Goal: Task Accomplishment & Management: Complete application form

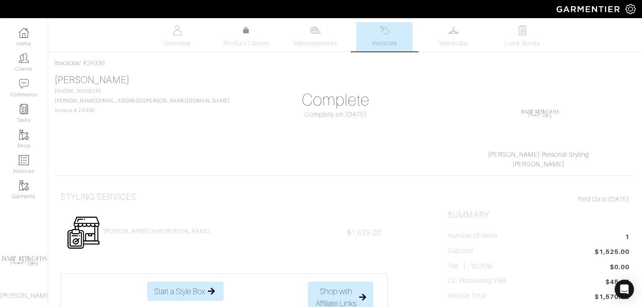
scroll to position [34, 0]
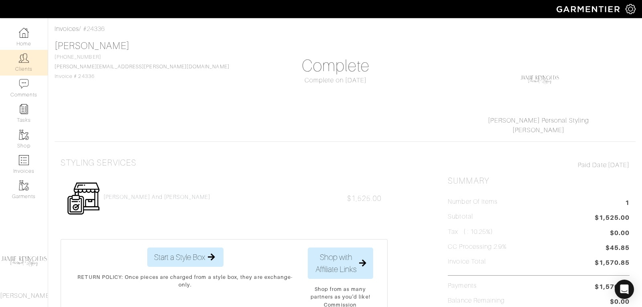
click at [25, 59] on img at bounding box center [24, 58] width 10 height 10
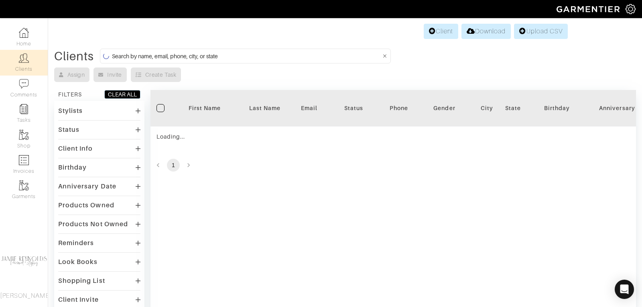
click at [177, 56] on input at bounding box center [246, 56] width 269 height 10
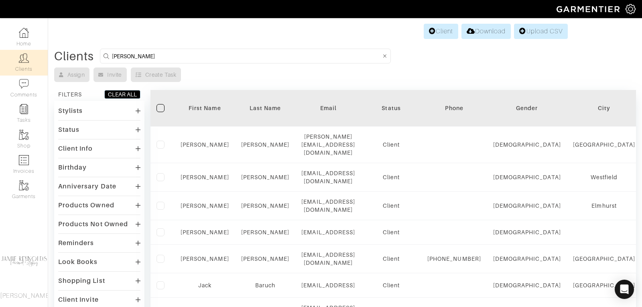
type input "andrew"
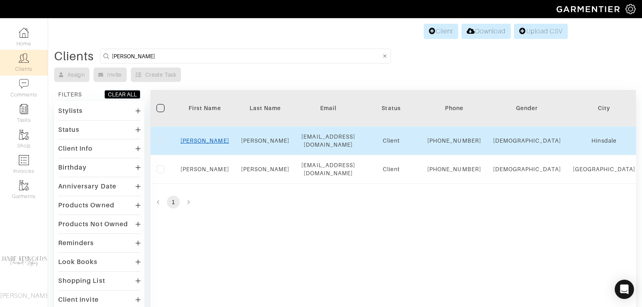
click at [201, 144] on link "Andrew" at bounding box center [205, 140] width 49 height 6
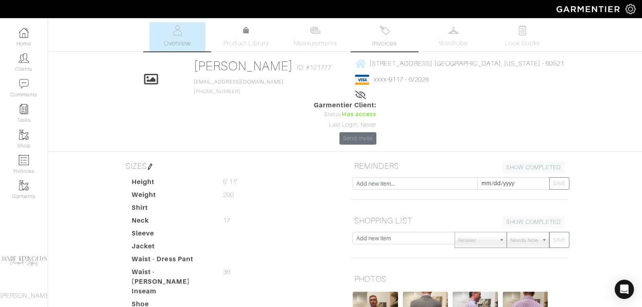
click at [386, 37] on link "Invoices" at bounding box center [384, 36] width 56 height 29
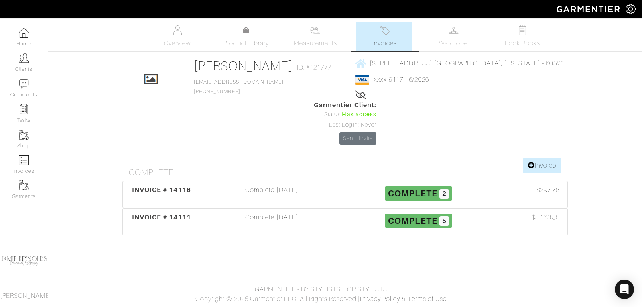
click at [175, 213] on span "INVOICE # 14111" at bounding box center [161, 217] width 59 height 8
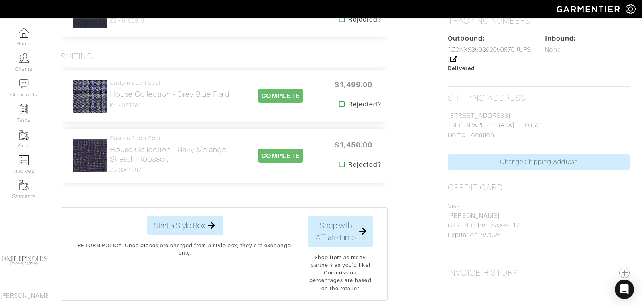
scroll to position [371, 0]
click at [149, 152] on h2 "House Collection - Navy Melange Stretch Hopsack" at bounding box center [172, 153] width 125 height 18
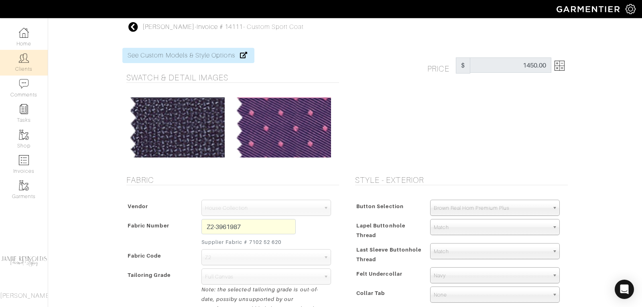
click at [24, 60] on img at bounding box center [24, 58] width 10 height 10
click at [20, 61] on img at bounding box center [24, 58] width 10 height 10
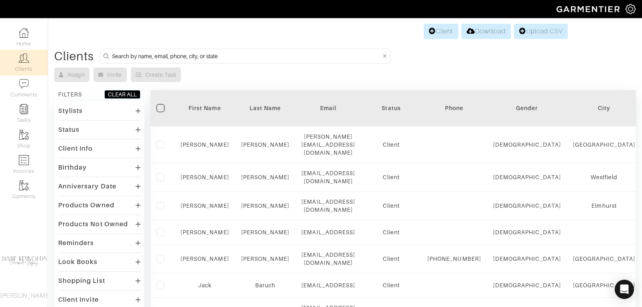
click at [154, 54] on input at bounding box center [246, 56] width 269 height 10
type input "mike tenteris"
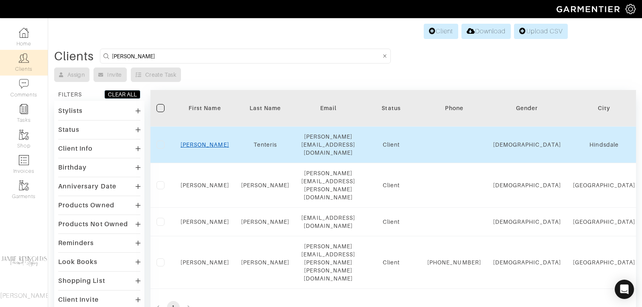
click at [209, 141] on link "Mike" at bounding box center [205, 144] width 49 height 6
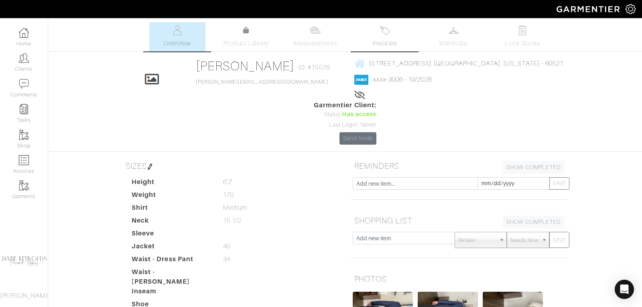
click at [389, 34] on img at bounding box center [385, 30] width 10 height 10
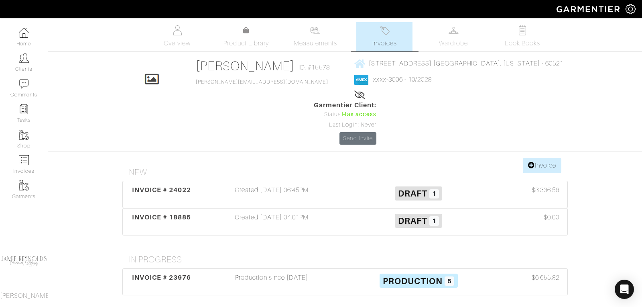
scroll to position [69, 0]
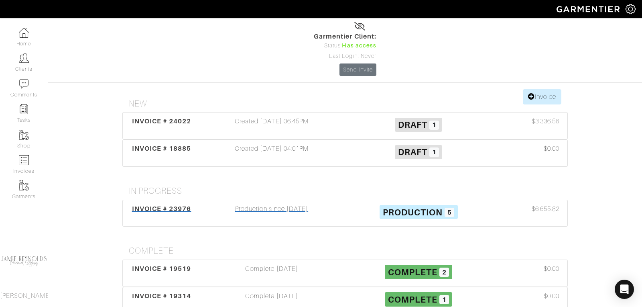
click at [174, 205] on span "INVOICE # 23976" at bounding box center [161, 209] width 59 height 8
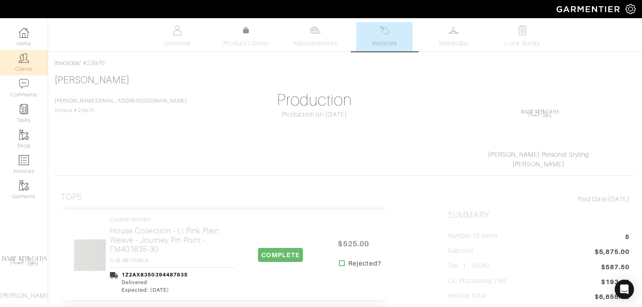
click at [28, 65] on link "Clients" at bounding box center [24, 62] width 48 height 25
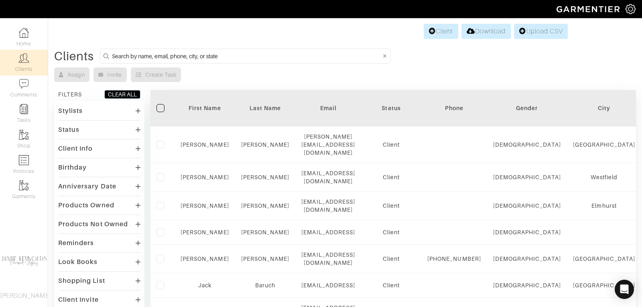
click at [174, 52] on input at bounding box center [246, 56] width 269 height 10
click at [124, 54] on input at bounding box center [246, 56] width 269 height 10
type input "andrew hendrie"
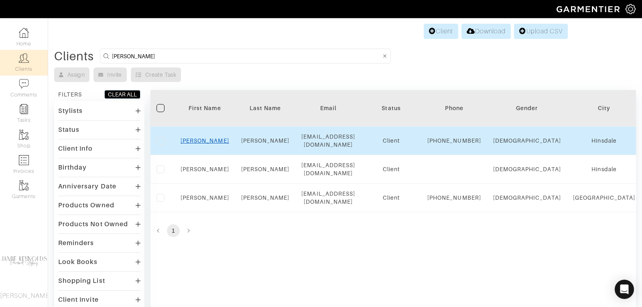
click at [209, 144] on link "Andrew" at bounding box center [205, 140] width 49 height 6
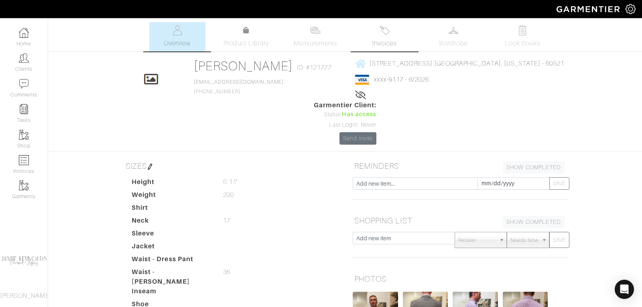
click at [386, 42] on span "Invoices" at bounding box center [384, 44] width 24 height 10
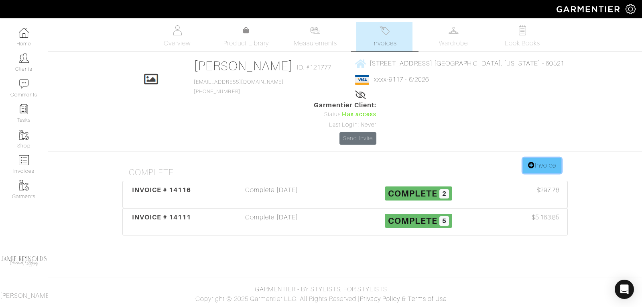
click at [538, 158] on link "Invoice" at bounding box center [542, 165] width 39 height 15
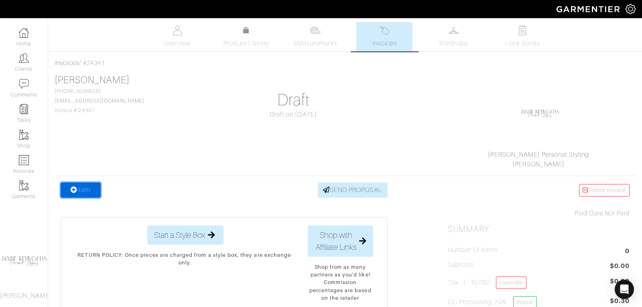
click at [81, 193] on link "Item" at bounding box center [81, 189] width 40 height 15
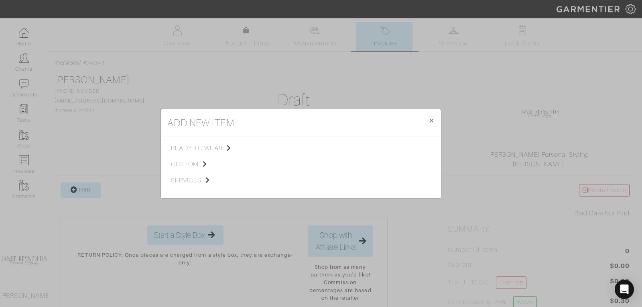
click at [184, 164] on span "custom" at bounding box center [211, 164] width 81 height 10
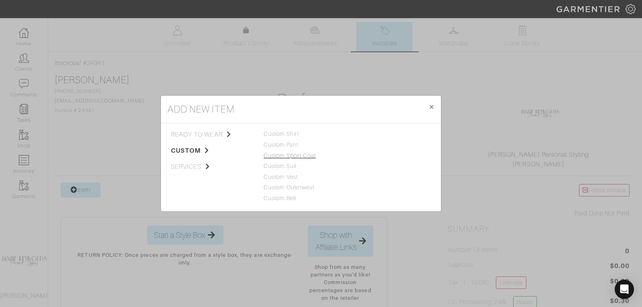
click at [287, 155] on link "Custom Sport Coat" at bounding box center [290, 155] width 52 height 6
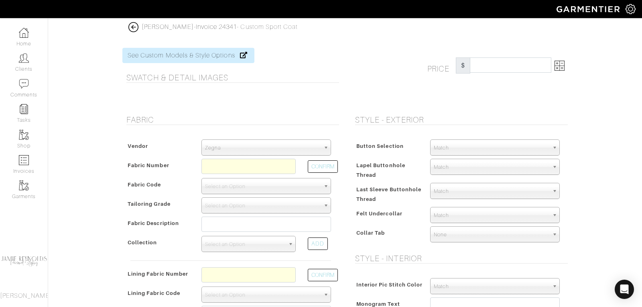
click at [271, 142] on span "Zegna" at bounding box center [262, 148] width 115 height 16
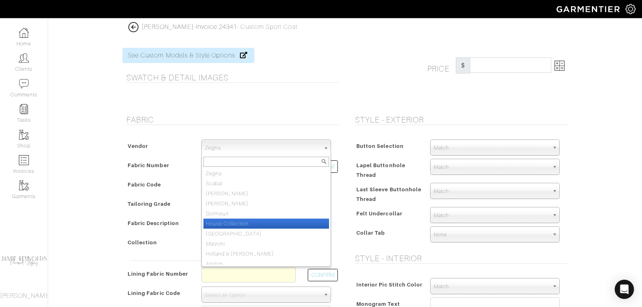
click at [253, 221] on li "House Collection" at bounding box center [266, 223] width 126 height 10
select select "75"
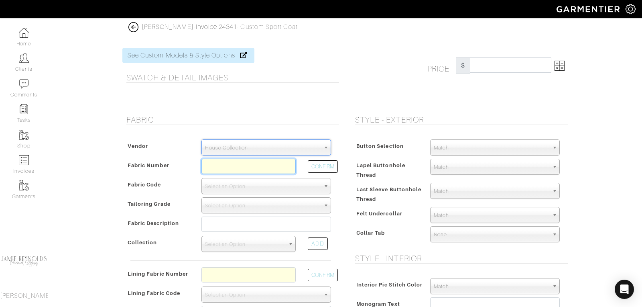
click at [232, 166] on input "text" at bounding box center [248, 165] width 94 height 15
click at [323, 167] on button "CONFIRM" at bounding box center [323, 166] width 30 height 12
type input "Z3-49145373"
select select "5802"
type input "Grey Sharkskin"
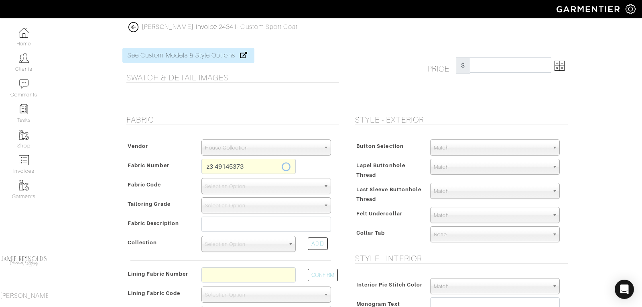
select select
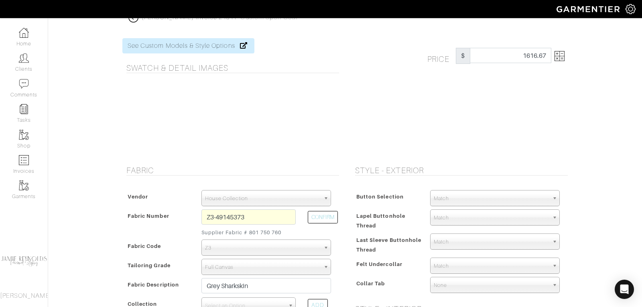
scroll to position [2, 0]
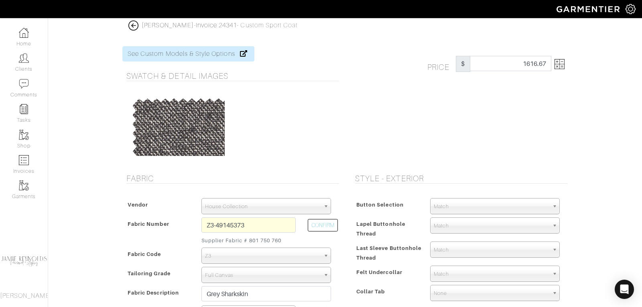
click at [562, 66] on img at bounding box center [559, 64] width 10 height 10
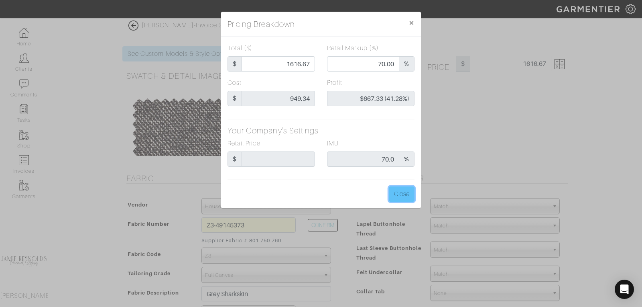
click at [405, 195] on button "Close" at bounding box center [402, 193] width 26 height 15
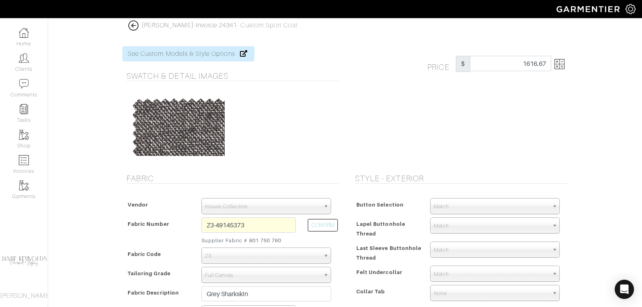
click at [562, 67] on img at bounding box center [559, 64] width 10 height 10
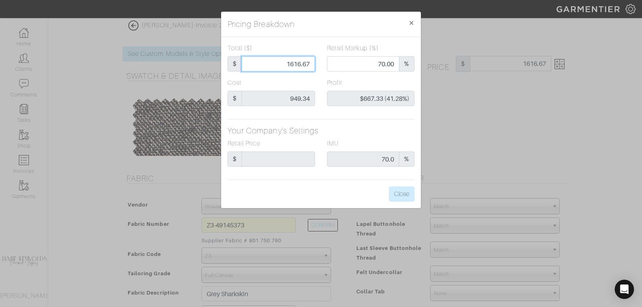
click at [300, 65] on input "1616.67" at bounding box center [278, 63] width 73 height 15
type input "1"
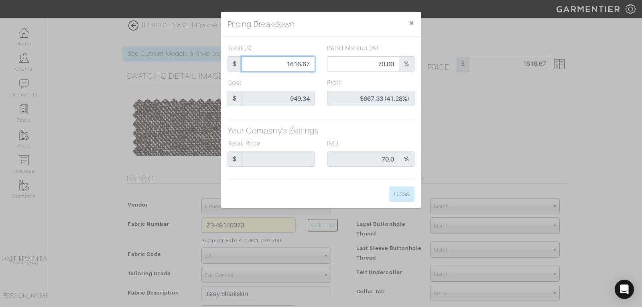
type input "0.00"
type input "-$948.34 (-94834.00%)"
type input "16"
type input "-$933.34 (-5833.38%)"
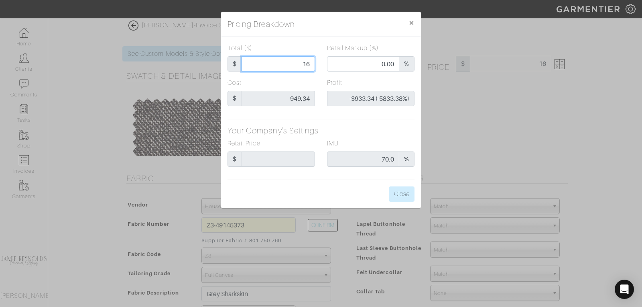
type input "165"
type input "-$784.34 (-475.36%)"
type input "1650"
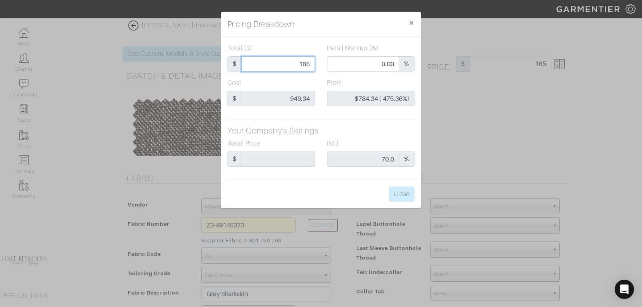
type input "70.61"
type input "$700.66 (42.46%)"
type input "1650"
type input "1650.00"
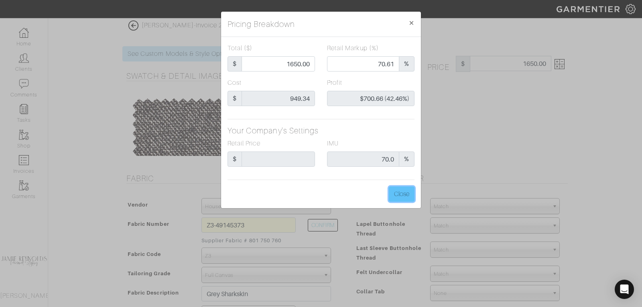
click at [405, 194] on button "Close" at bounding box center [402, 193] width 26 height 15
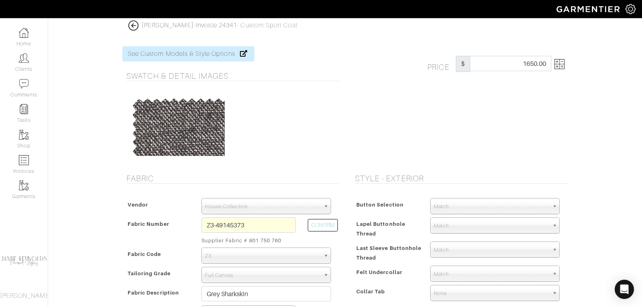
click at [561, 66] on img at bounding box center [559, 64] width 10 height 10
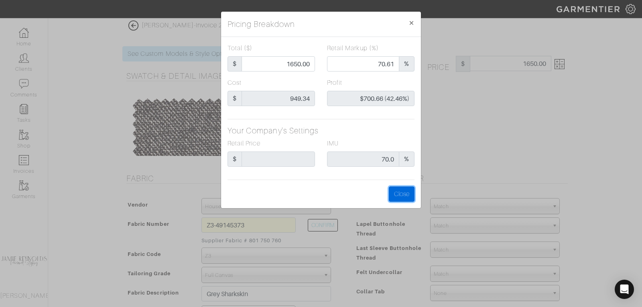
click at [402, 191] on button "Close" at bounding box center [402, 193] width 26 height 15
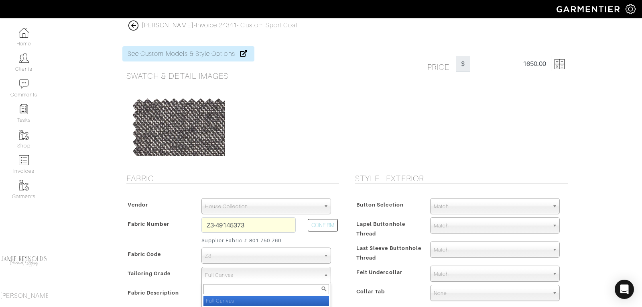
click at [274, 273] on span "Full Canvas" at bounding box center [262, 275] width 115 height 16
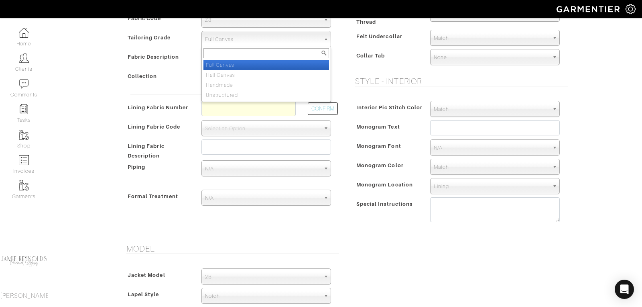
scroll to position [228, 0]
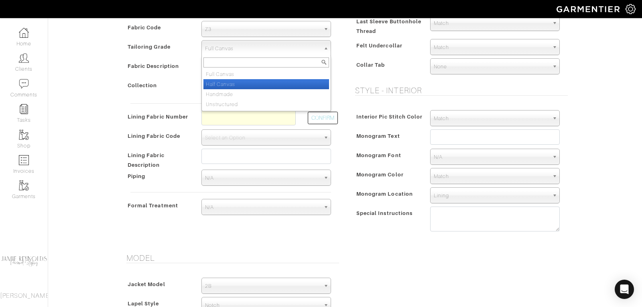
click at [246, 81] on li "Half Canvas" at bounding box center [266, 84] width 126 height 10
select select "7768"
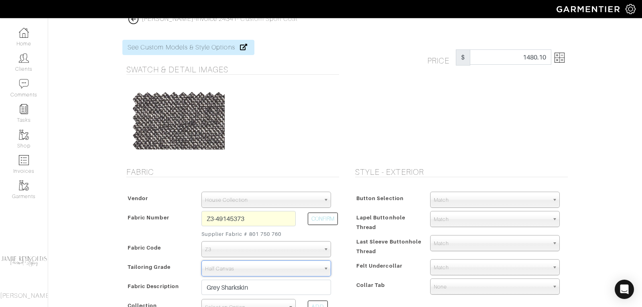
scroll to position [7, 0]
click at [561, 61] on img at bounding box center [559, 59] width 10 height 10
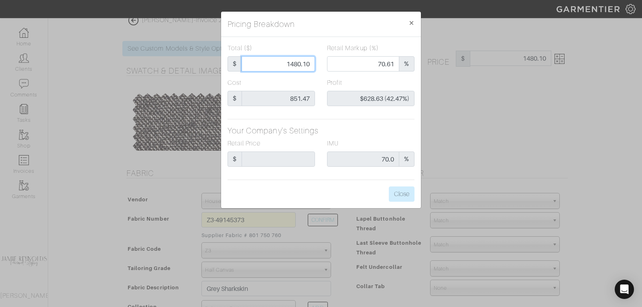
click at [294, 58] on input "1480.10" at bounding box center [278, 63] width 73 height 15
click at [294, 59] on input "1480.10" at bounding box center [278, 63] width 73 height 15
type input "1"
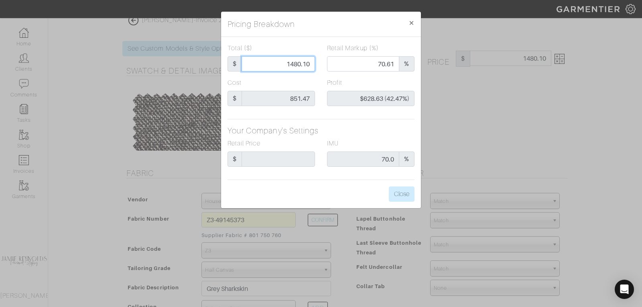
type input "0.00"
type input "-$850.47 (-85047.00%)"
type input "16"
type input "-$835.47 (-5221.69%)"
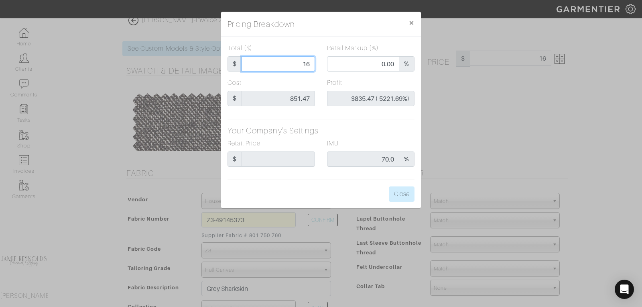
type input "165"
type input "-$686.47 (-416.04%)"
type input "1650"
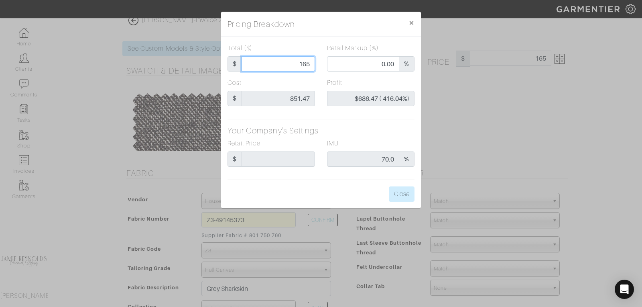
type input "73.64"
type input "$798.53 (48.40%)"
type input "1650"
type input "1650.00"
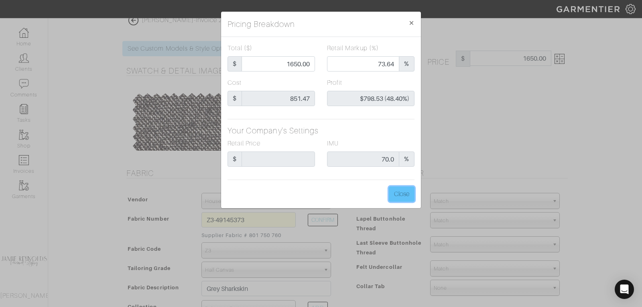
click at [401, 187] on button "Close" at bounding box center [402, 193] width 26 height 15
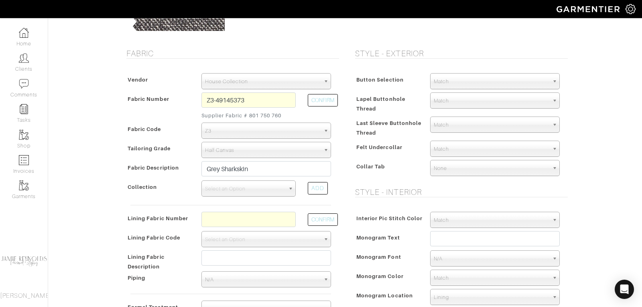
scroll to position [45, 0]
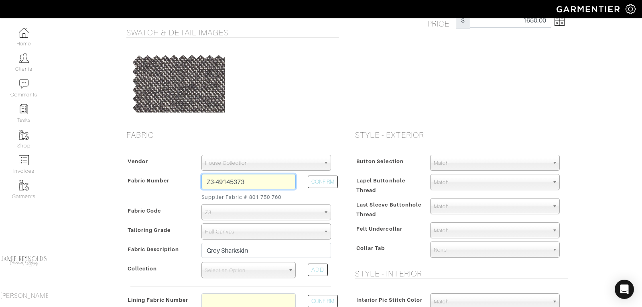
click at [237, 182] on input "Z3-49145373" at bounding box center [248, 181] width 94 height 15
click at [250, 179] on input "Z3-49145373" at bounding box center [248, 181] width 94 height 15
type input "Z3-49145308"
click at [336, 177] on button "CONFIRM" at bounding box center [323, 181] width 30 height 12
type input "Blue Houndstooth"
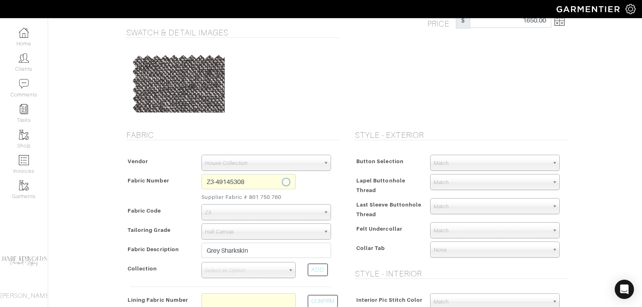
select select
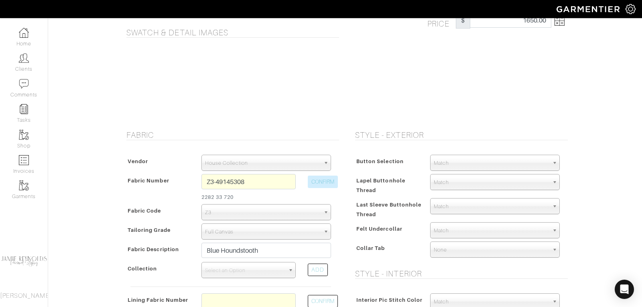
type input "1839.91"
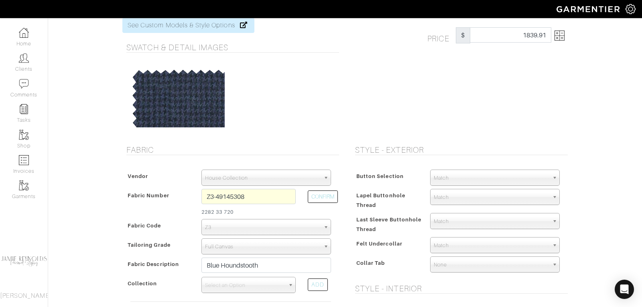
scroll to position [0, 0]
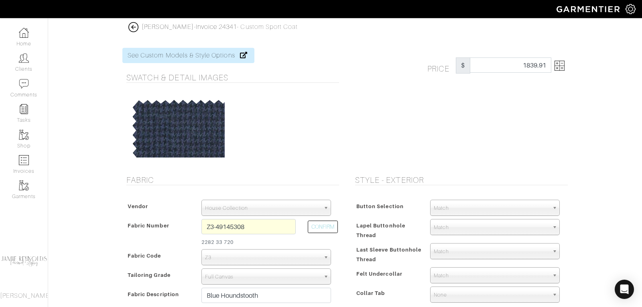
click at [562, 69] on img at bounding box center [559, 66] width 10 height 10
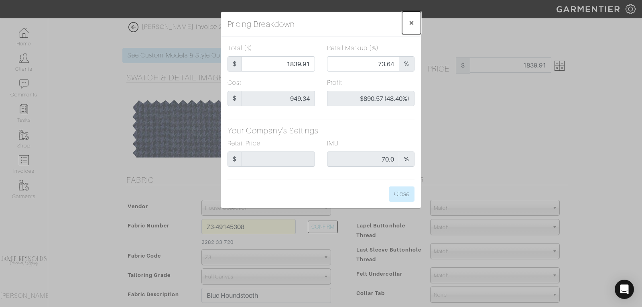
click at [412, 22] on span "×" at bounding box center [411, 22] width 6 height 11
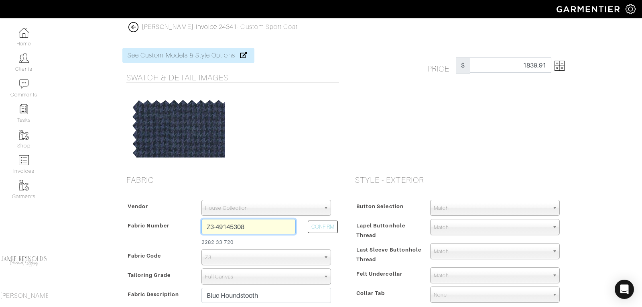
click at [254, 224] on input "Z3-49145308" at bounding box center [248, 226] width 94 height 15
type input "z3"
click at [132, 26] on img at bounding box center [133, 27] width 10 height 10
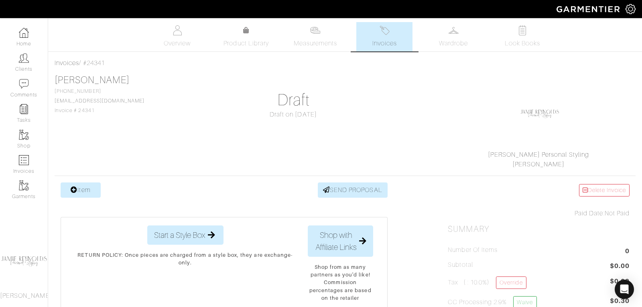
click at [85, 188] on link "Item" at bounding box center [81, 189] width 40 height 15
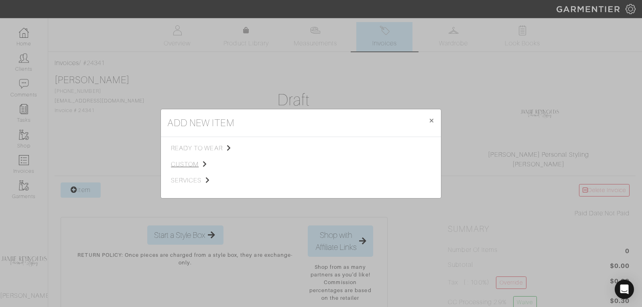
click at [189, 163] on span "custom" at bounding box center [211, 164] width 81 height 10
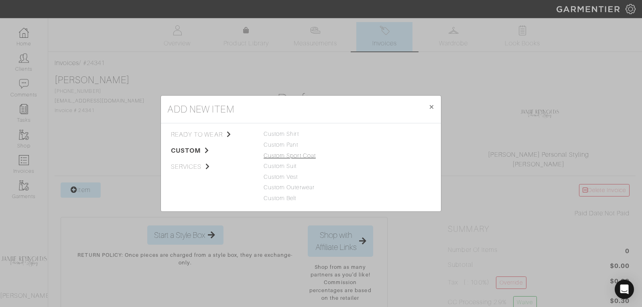
click at [286, 157] on link "Custom Sport Coat" at bounding box center [290, 155] width 52 height 6
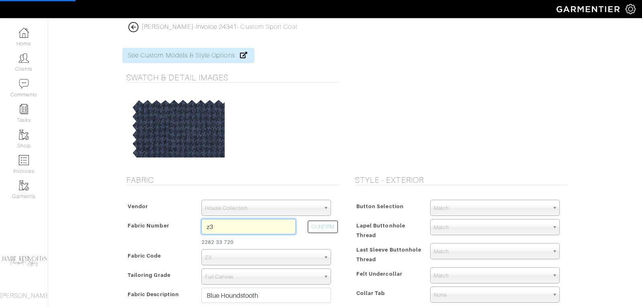
click at [233, 226] on input "z3" at bounding box center [248, 226] width 94 height 15
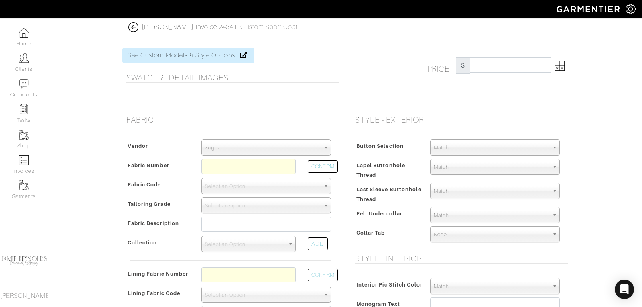
click at [258, 142] on span "Zegna" at bounding box center [262, 148] width 115 height 16
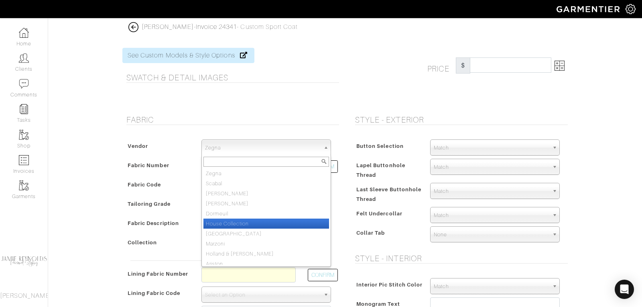
drag, startPoint x: 247, startPoint y: 227, endPoint x: 247, endPoint y: 221, distance: 6.8
click at [247, 221] on ul "Zegna Scabal [PERSON_NAME] [PERSON_NAME] Dormeuil House Collection [GEOGRAPHIC_…" at bounding box center [265, 216] width 127 height 96
select select "75"
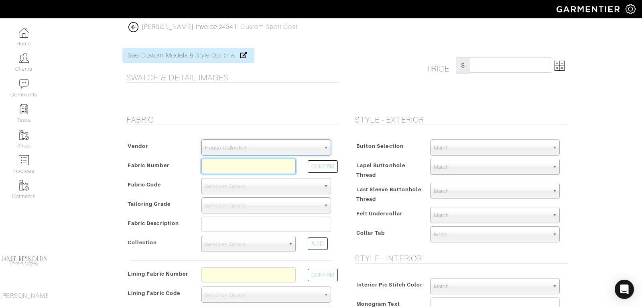
click at [229, 163] on input "text" at bounding box center [248, 165] width 94 height 15
click at [318, 161] on button "CONFIRM" at bounding box center [323, 166] width 30 height 12
type input "Z3-49145373"
select select "5802"
type input "Grey Sharkskin"
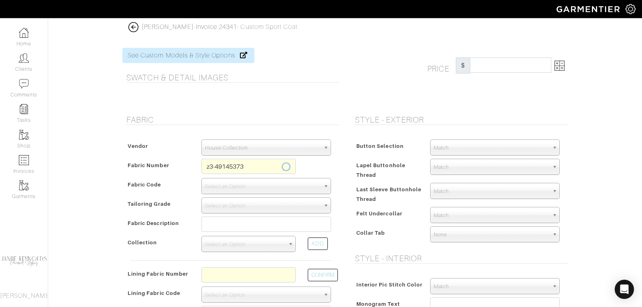
select select
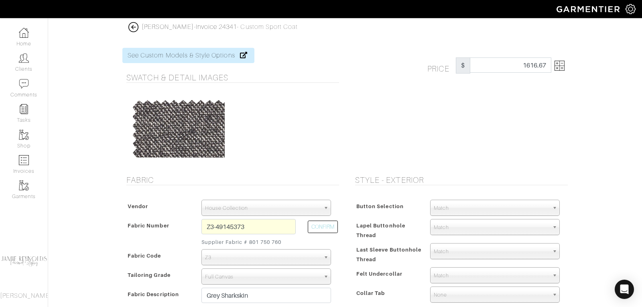
click at [563, 68] on img at bounding box center [559, 66] width 10 height 10
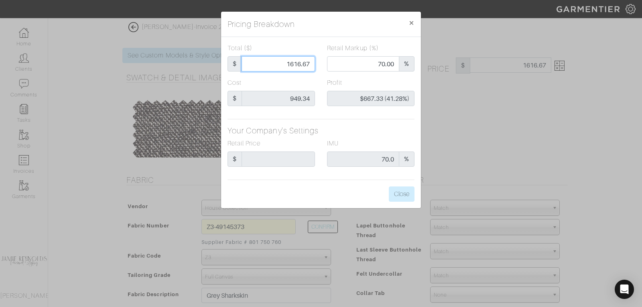
click at [300, 64] on input "1616.67" at bounding box center [278, 63] width 73 height 15
type input "1"
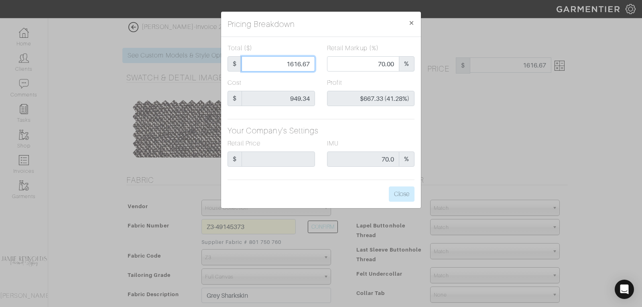
type input "0.00"
type input "-$948.34 (-94834.00%)"
type input "16"
type input "-$933.34 (-5833.38%)"
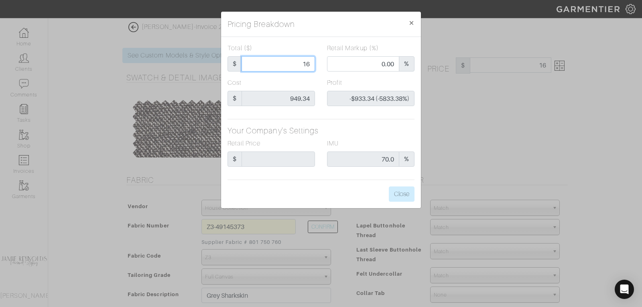
type input "165"
type input "-$784.34 (-475.36%)"
type input "1650"
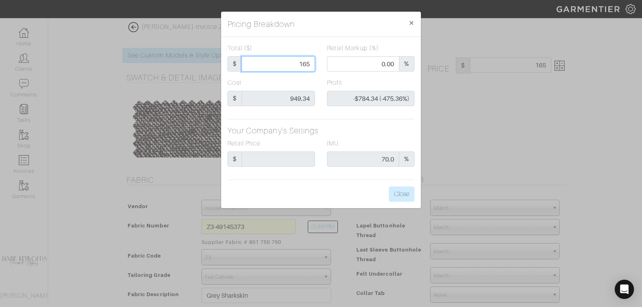
type input "70.61"
type input "$700.66 (42.46%)"
type input "1650"
type input "1650.00"
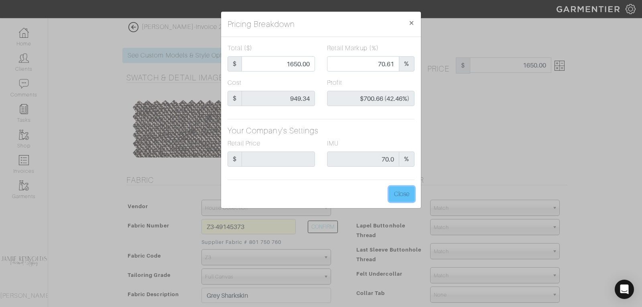
click at [398, 193] on button "Close" at bounding box center [402, 193] width 26 height 15
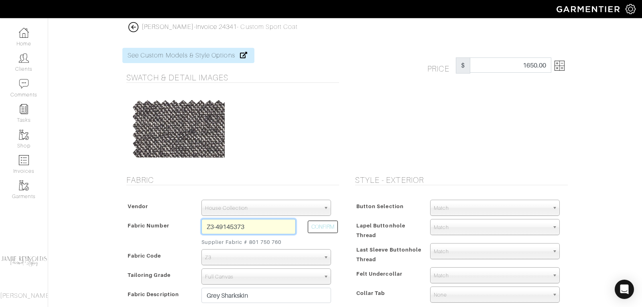
click at [269, 229] on input "Z3-49145373" at bounding box center [248, 226] width 94 height 15
click at [134, 25] on img at bounding box center [133, 27] width 10 height 10
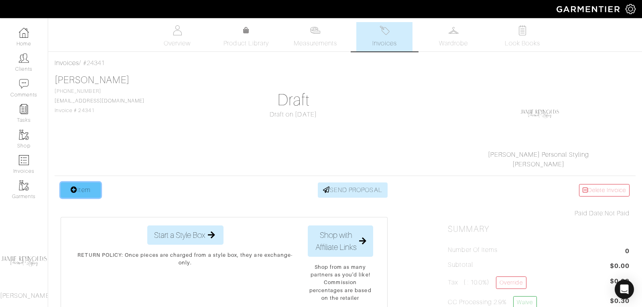
click at [89, 189] on link "Item" at bounding box center [81, 189] width 40 height 15
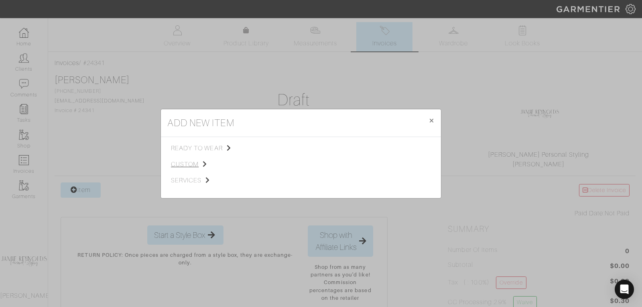
click at [179, 162] on span "custom" at bounding box center [211, 164] width 81 height 10
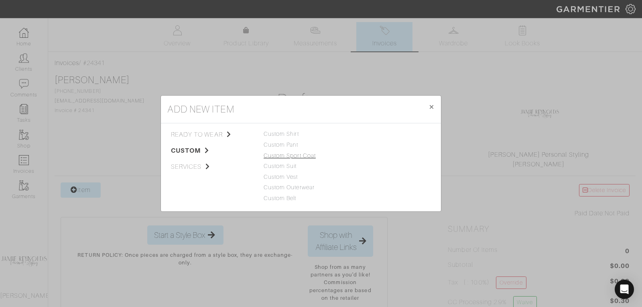
click at [282, 156] on link "Custom Sport Coat" at bounding box center [290, 155] width 52 height 6
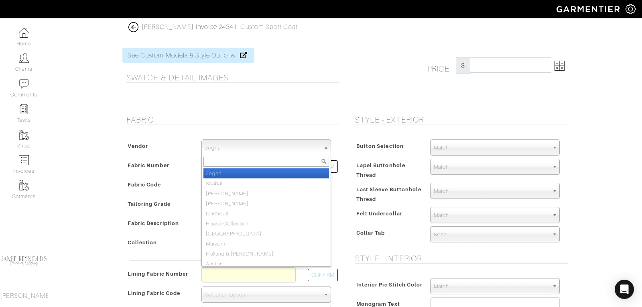
click at [230, 154] on div "Zegna Zegna Scabal [PERSON_NAME] [PERSON_NAME] Dormeuil House Collection [GEOGR…" at bounding box center [266, 147] width 130 height 16
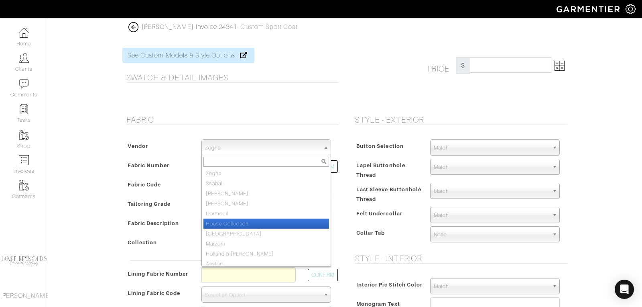
click at [231, 218] on li "House Collection" at bounding box center [266, 223] width 126 height 10
select select "75"
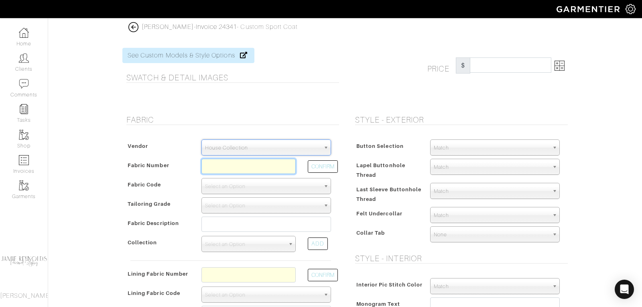
click at [218, 168] on input "text" at bounding box center [248, 165] width 94 height 15
click at [319, 165] on button "CONFIRM" at bounding box center [323, 166] width 30 height 12
type input "Z3-49145273"
select select "5802"
type input "Lt Grey Solid"
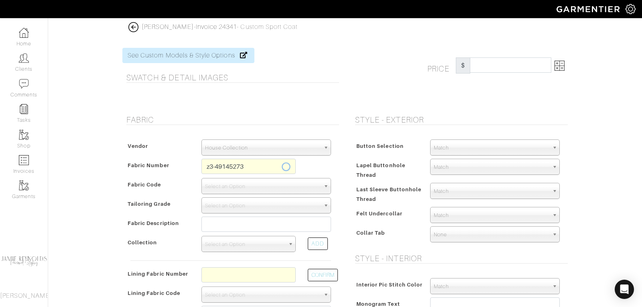
select select
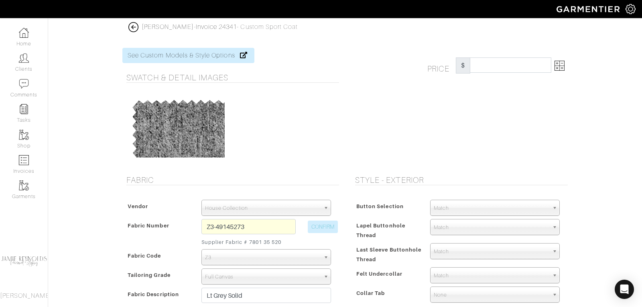
type input "1616.67"
click at [563, 67] on img at bounding box center [559, 66] width 10 height 10
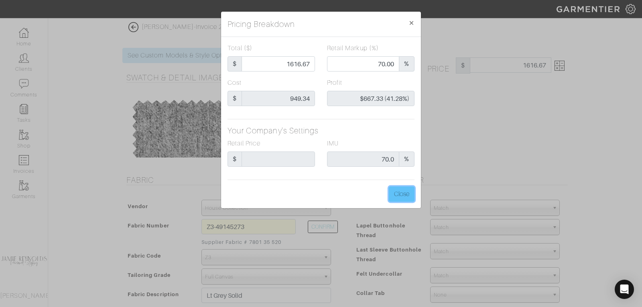
click at [402, 196] on button "Close" at bounding box center [402, 193] width 26 height 15
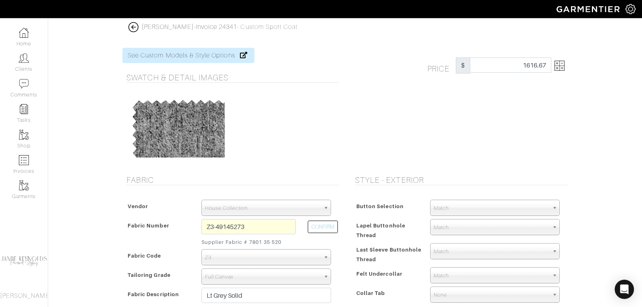
click at [135, 25] on img at bounding box center [133, 27] width 10 height 10
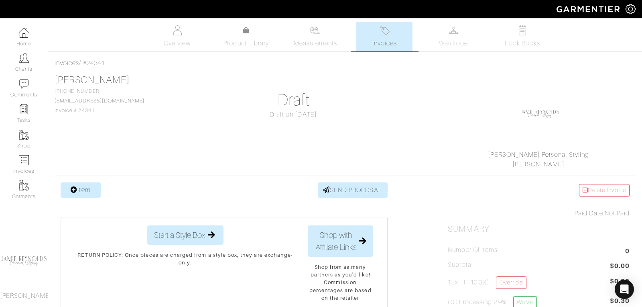
click at [89, 188] on link "Item" at bounding box center [81, 189] width 40 height 15
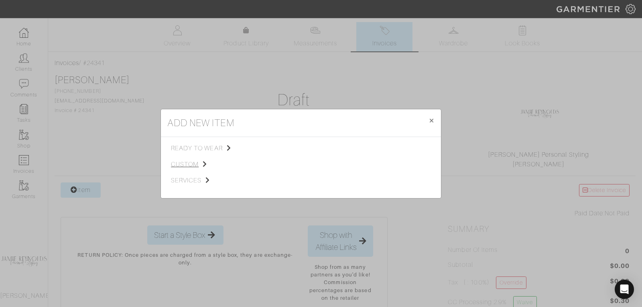
click at [177, 162] on span "custom" at bounding box center [211, 164] width 81 height 10
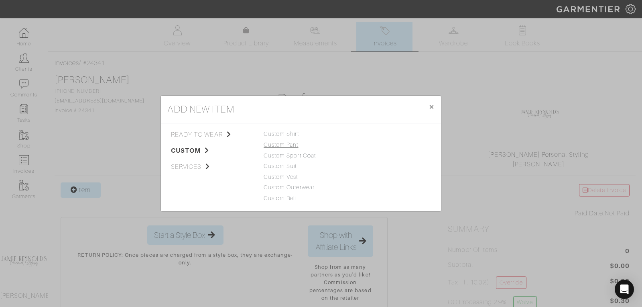
click at [281, 144] on link "Custom Pant" at bounding box center [281, 144] width 35 height 6
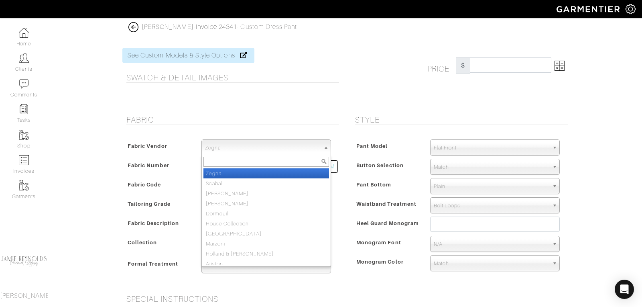
click at [224, 150] on span "Zegna" at bounding box center [262, 148] width 115 height 16
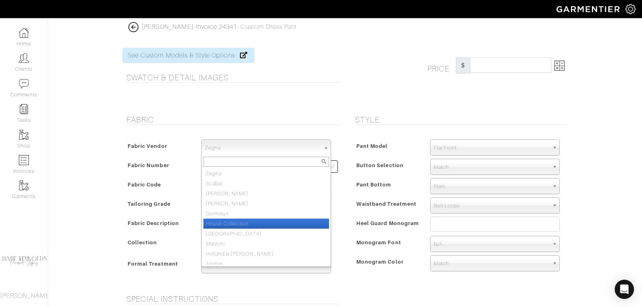
click at [224, 218] on li "House Collection" at bounding box center [266, 223] width 126 height 10
select select "75"
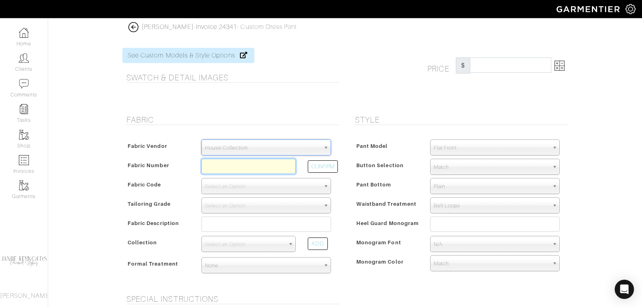
click at [217, 168] on input "text" at bounding box center [248, 165] width 94 height 15
click at [311, 169] on button "CONFIRM" at bounding box center [323, 166] width 30 height 12
type input "Z3-49145289"
select select "5696"
type input "Blue Grey Solid"
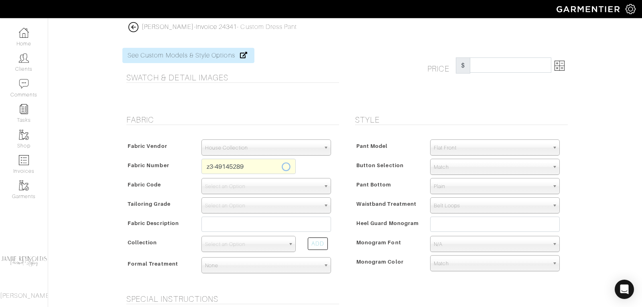
select select
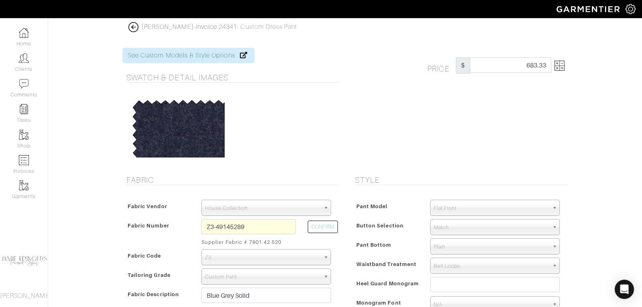
click at [564, 68] on img at bounding box center [559, 66] width 10 height 10
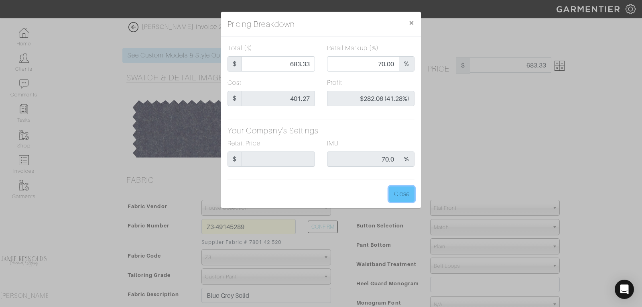
click at [404, 191] on button "Close" at bounding box center [402, 193] width 26 height 15
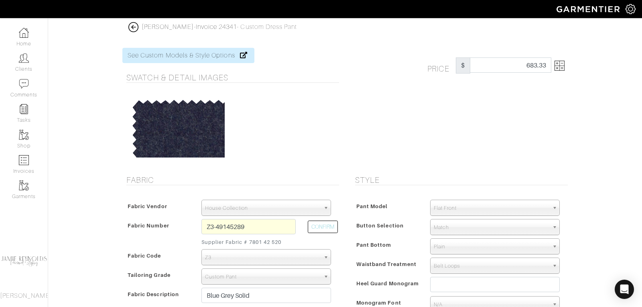
click at [560, 69] on img at bounding box center [559, 66] width 10 height 10
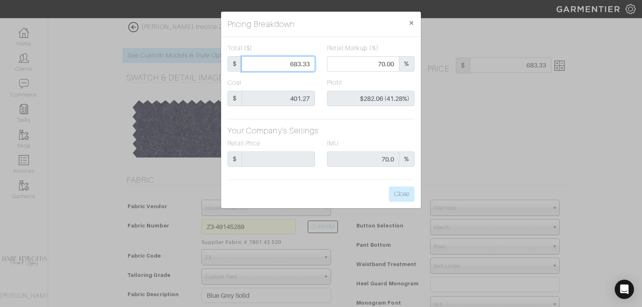
click at [300, 63] on input "683.33" at bounding box center [278, 63] width 73 height 15
type input "6"
type input "0.00"
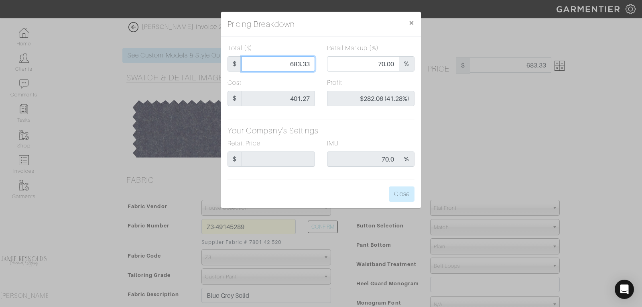
type input "-$395.27 (-6587.83%)"
type input "65"
type input "-$336.27 (-517.34%)"
type input "650"
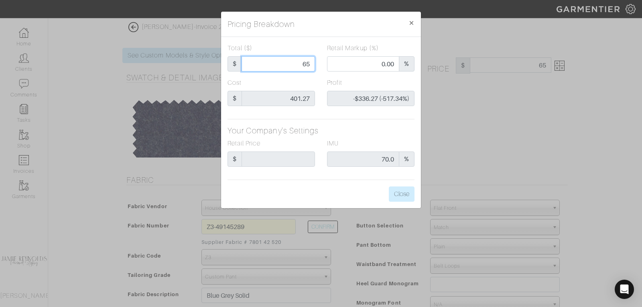
type input "650"
type input "68.46"
type input "$248.73 (38.27%)"
click at [298, 59] on input "650" at bounding box center [278, 63] width 73 height 15
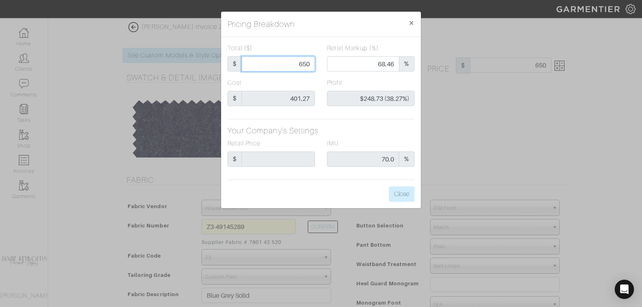
type input "5"
type input "0.00"
type input "-$396.27 (-7925.40%)"
type input "7"
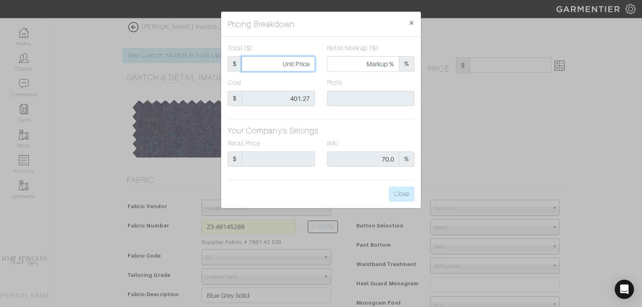
type input "7"
type input "0.00"
type input "-$394.27 (-5632.43%)"
type input "75"
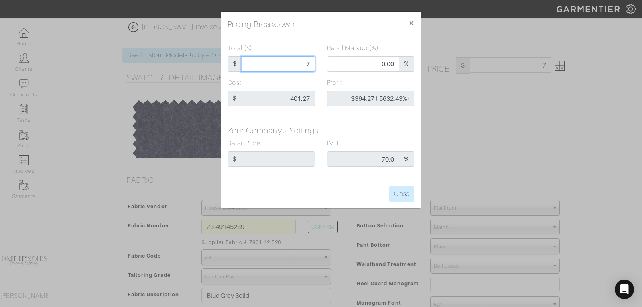
type input "-$326.27 (-435.03%)"
type input "750"
type input "72.67"
type input "$348.73 (46.50%)"
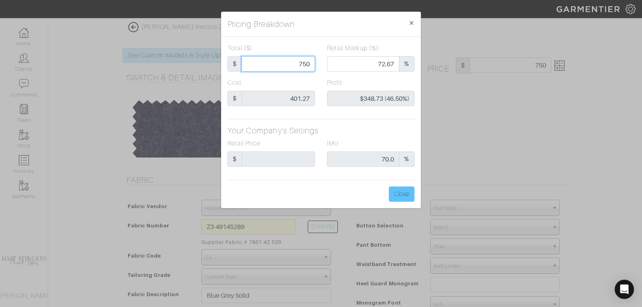
type input "750"
type input "750.00"
click at [404, 189] on button "Close" at bounding box center [402, 193] width 26 height 15
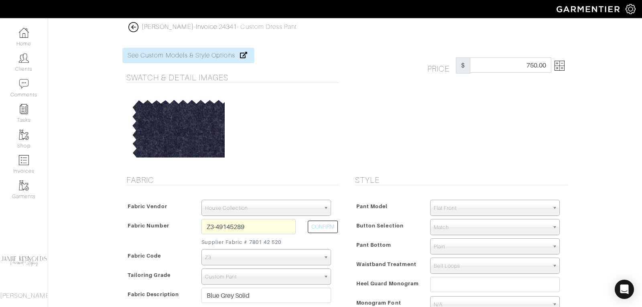
click at [136, 23] on img at bounding box center [133, 27] width 10 height 10
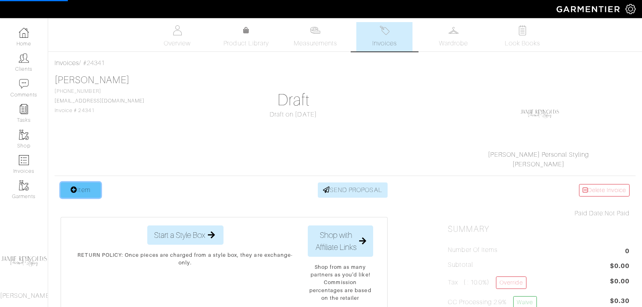
click at [83, 185] on link "Item" at bounding box center [81, 189] width 40 height 15
click at [80, 189] on link "Item" at bounding box center [81, 189] width 40 height 15
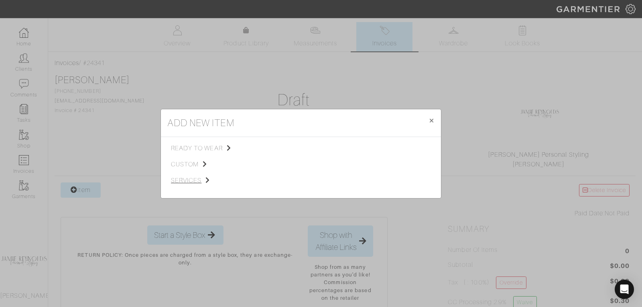
click at [180, 165] on span "custom" at bounding box center [211, 164] width 81 height 10
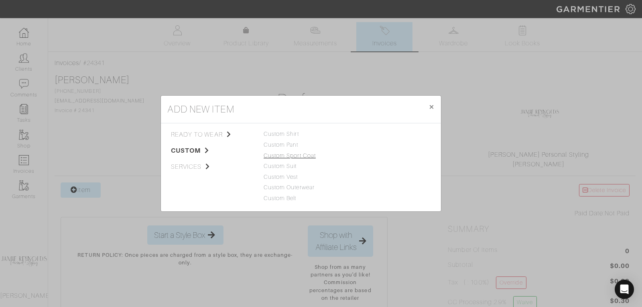
click at [287, 155] on link "Custom Sport Coat" at bounding box center [290, 155] width 52 height 6
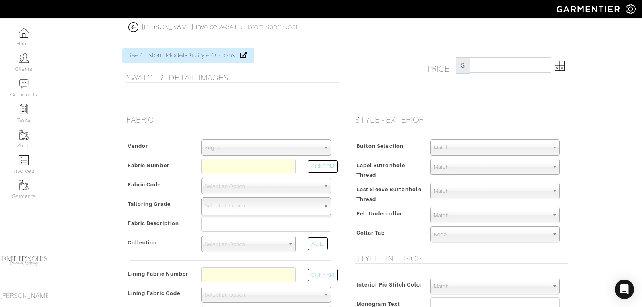
click at [223, 204] on span "Select an Option" at bounding box center [262, 205] width 115 height 16
click at [219, 146] on span "Zegna" at bounding box center [262, 148] width 115 height 16
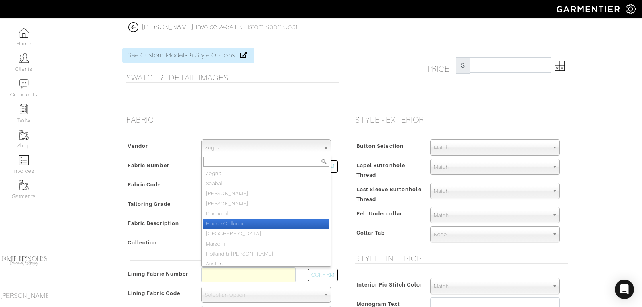
click at [223, 219] on li "House Collection" at bounding box center [266, 223] width 126 height 10
select select "75"
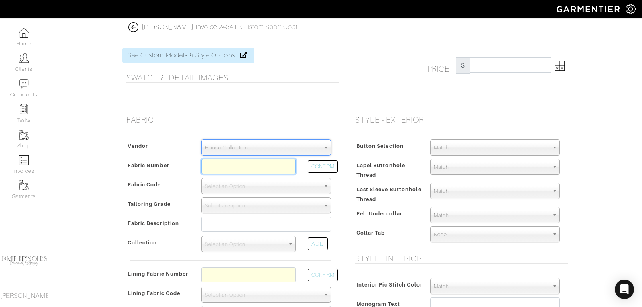
click at [224, 166] on input "text" at bounding box center [248, 165] width 94 height 15
click at [317, 162] on button "CONFIRM" at bounding box center [323, 166] width 30 height 12
type input "V3-50159477"
select select "908"
type input "Tan Lt Blue Birdseye Window"
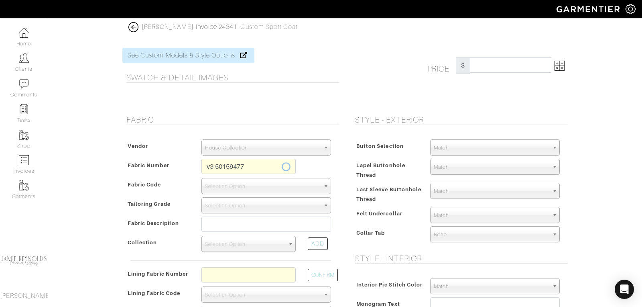
select select
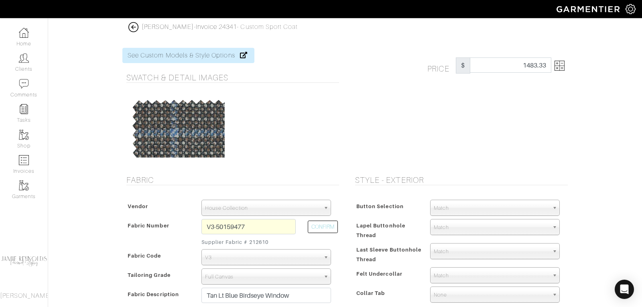
click at [563, 66] on img at bounding box center [559, 66] width 10 height 10
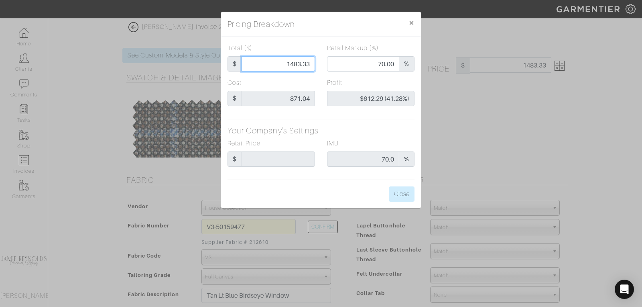
click at [303, 64] on input "1483.33" at bounding box center [278, 63] width 73 height 15
type input "1"
type input "0.00"
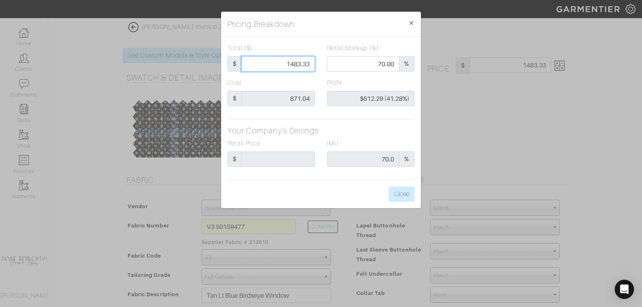
type input "-$870.04 (-87004.00%)"
type input "15"
type input "-$856.04 (-5706.93%)"
type input "155"
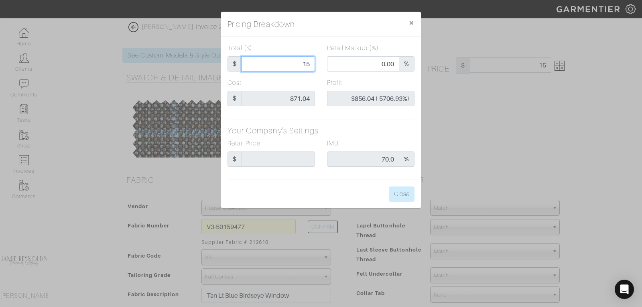
type input "155"
type input "-$716.04 (-461.96%)"
type input "1550"
type input "71.29"
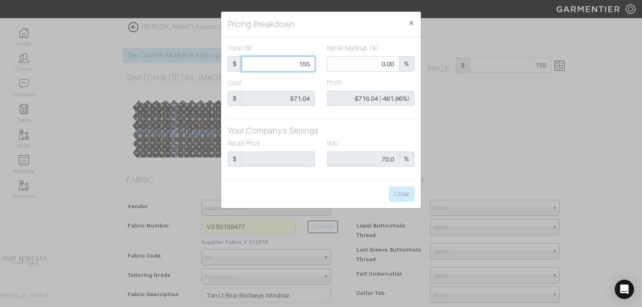
type input "$678.96 (43.80%)"
type input "1550"
type input "1550.00"
click at [412, 21] on span "×" at bounding box center [411, 22] width 6 height 11
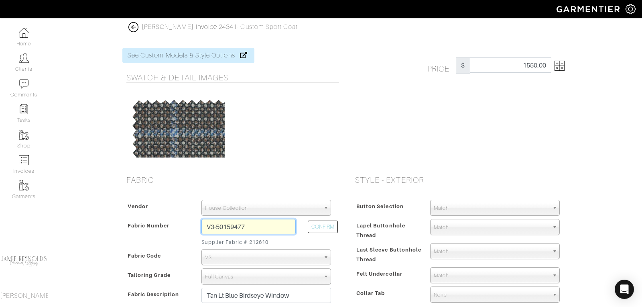
click at [213, 225] on input "V3-50159477" at bounding box center [248, 226] width 94 height 15
click at [266, 221] on input "V2-50159477" at bounding box center [248, 226] width 94 height 15
click at [256, 225] on input "V2-50159477" at bounding box center [248, 226] width 94 height 15
type input "V2-50159513"
click at [330, 229] on button "CONFIRM" at bounding box center [323, 226] width 30 height 12
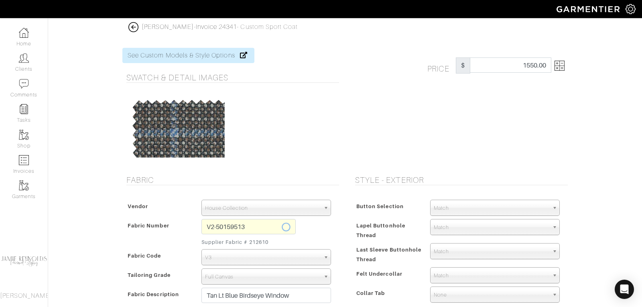
select select "905"
type input "Dk Navy Mesh"
select select
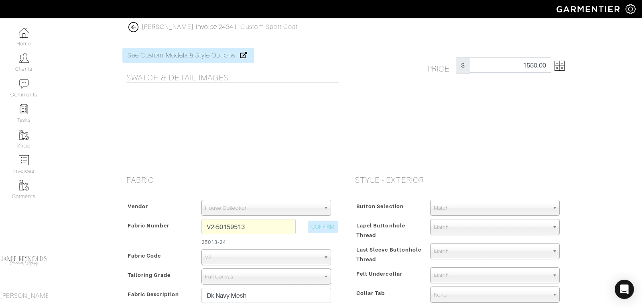
type input "1480.32"
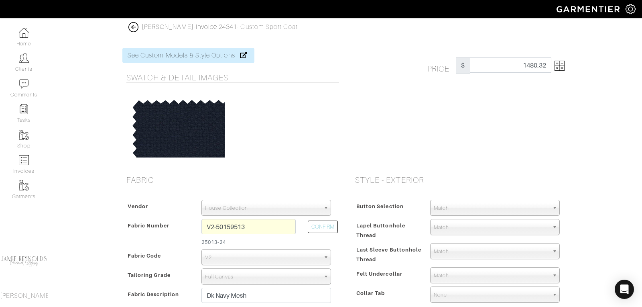
click at [563, 67] on img at bounding box center [559, 66] width 10 height 10
